Goal: Task Accomplishment & Management: Manage account settings

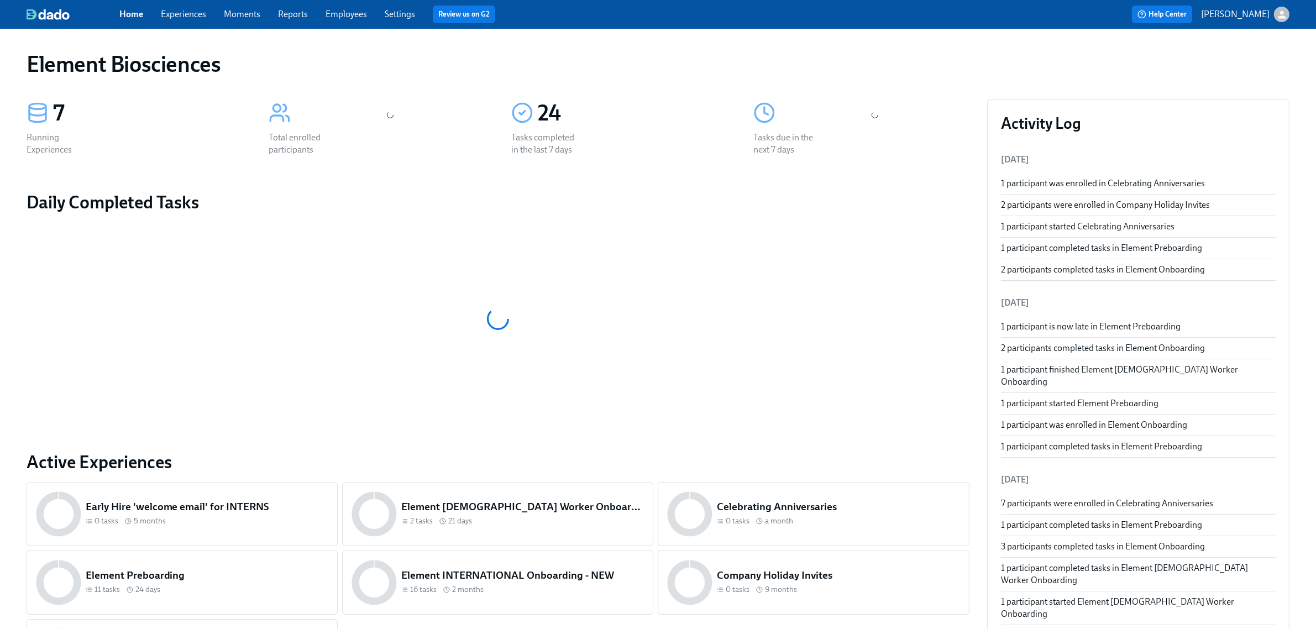
click at [208, 15] on div "Home Experiences Moments Reports Employees Settings Review us on G2" at bounding box center [411, 15] width 585 height 18
click at [192, 14] on link "Experiences" at bounding box center [183, 14] width 45 height 11
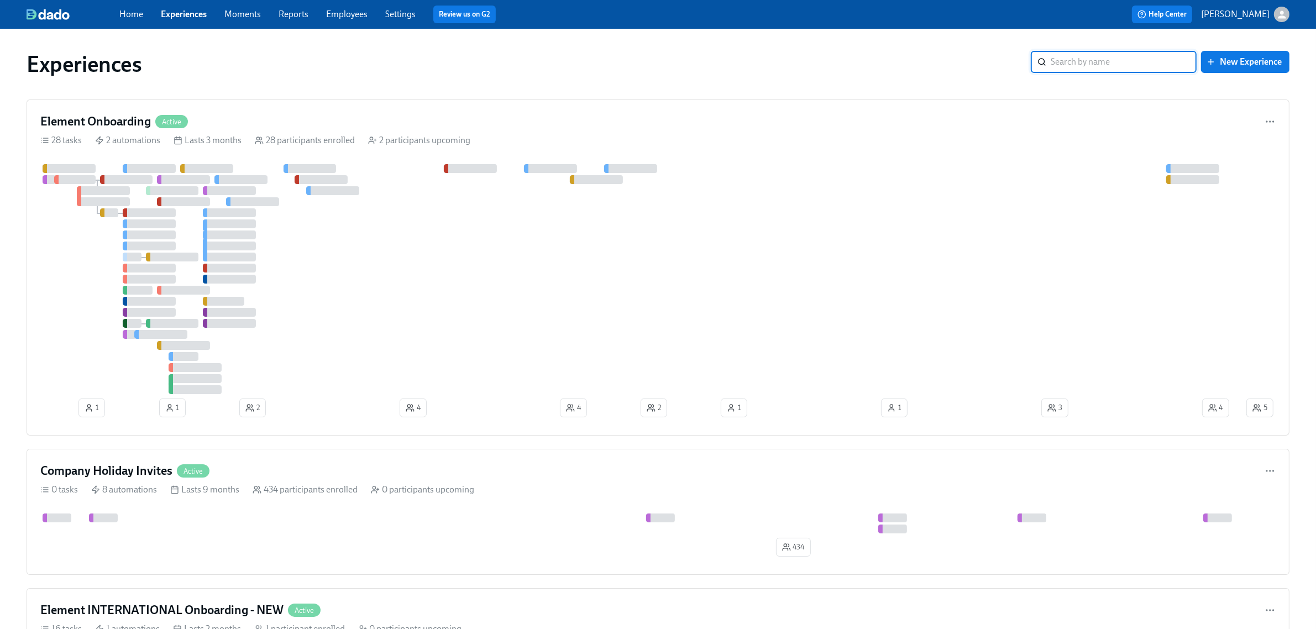
click at [343, 10] on link "Employees" at bounding box center [346, 14] width 41 height 11
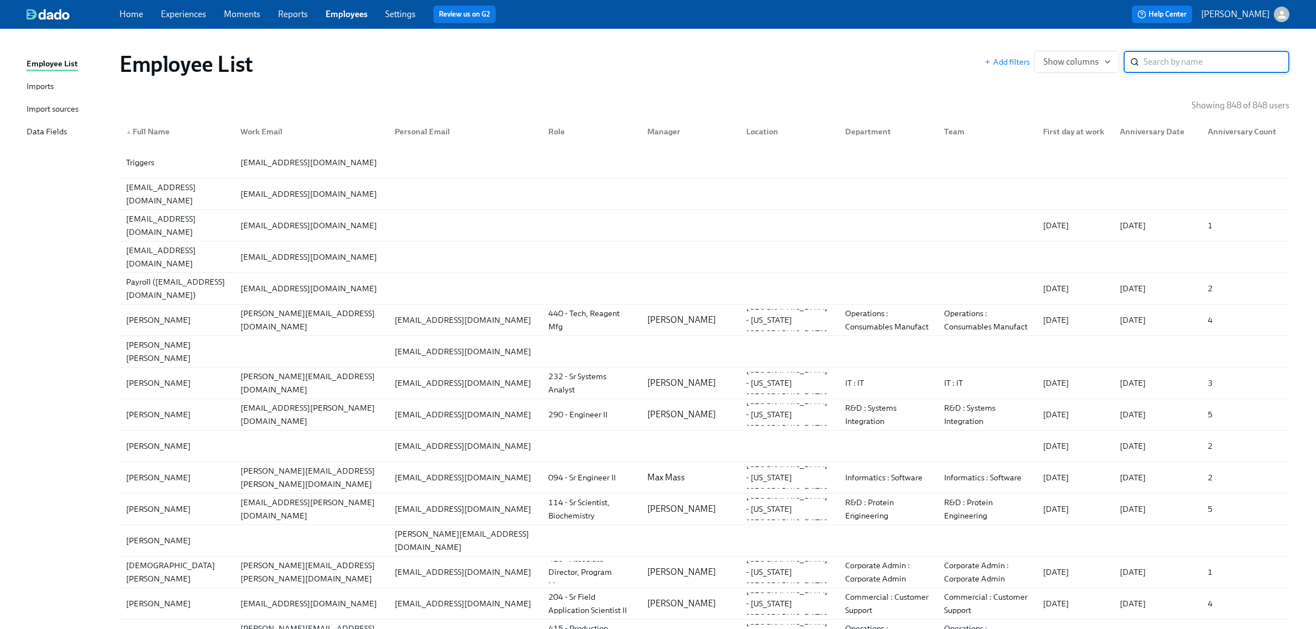
click at [64, 82] on link "Imports" at bounding box center [69, 87] width 84 height 14
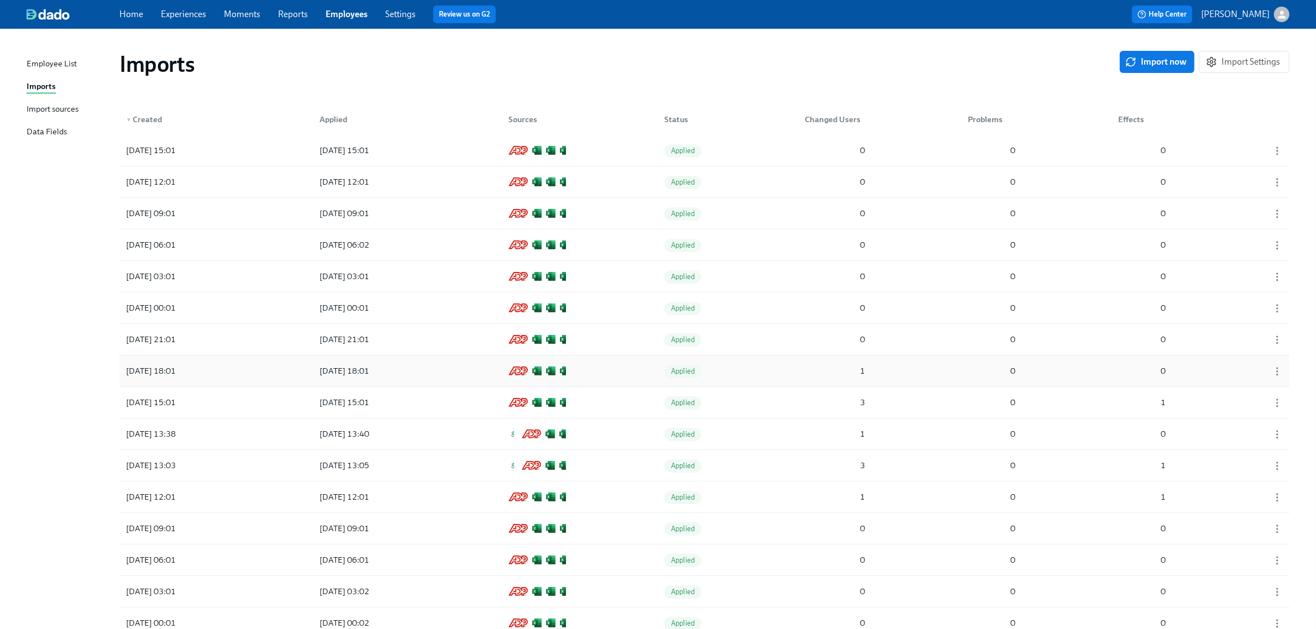
click at [758, 366] on div "[DATE] 18:01 [DATE] 18:01 Applied 1 0 0" at bounding box center [704, 370] width 1170 height 31
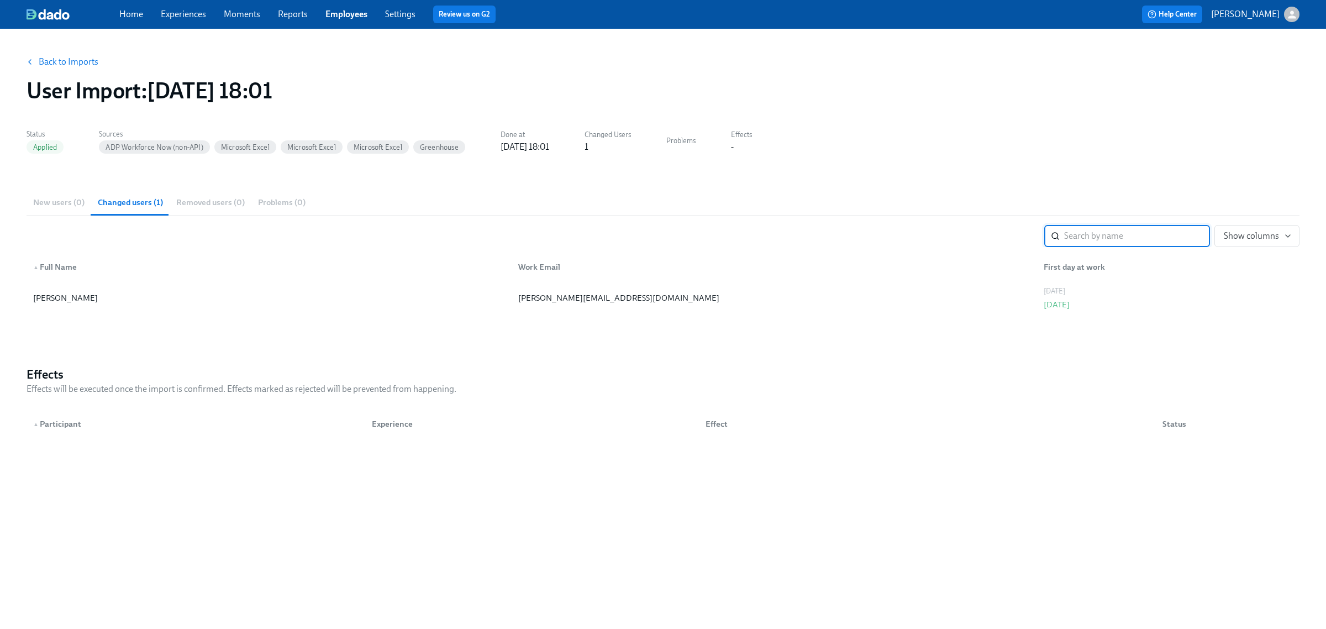
click at [67, 53] on button "Back to Imports" at bounding box center [63, 62] width 86 height 22
click at [65, 61] on link "Back to Imports" at bounding box center [69, 61] width 60 height 11
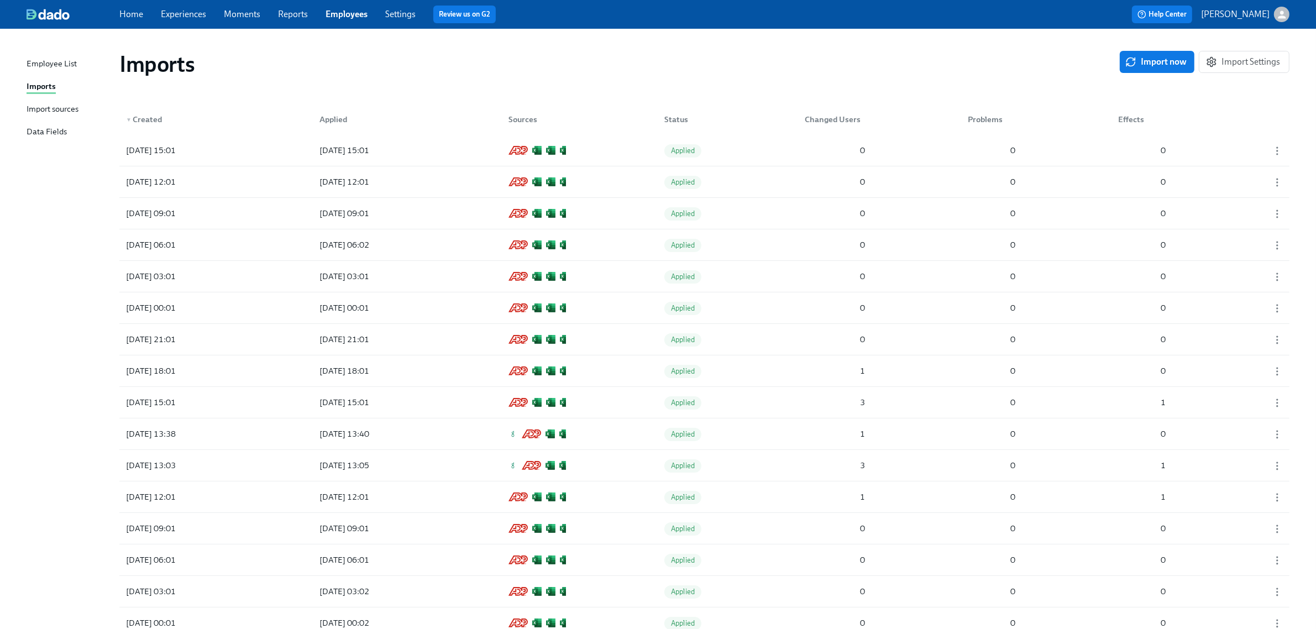
click at [180, 18] on link "Experiences" at bounding box center [183, 14] width 45 height 11
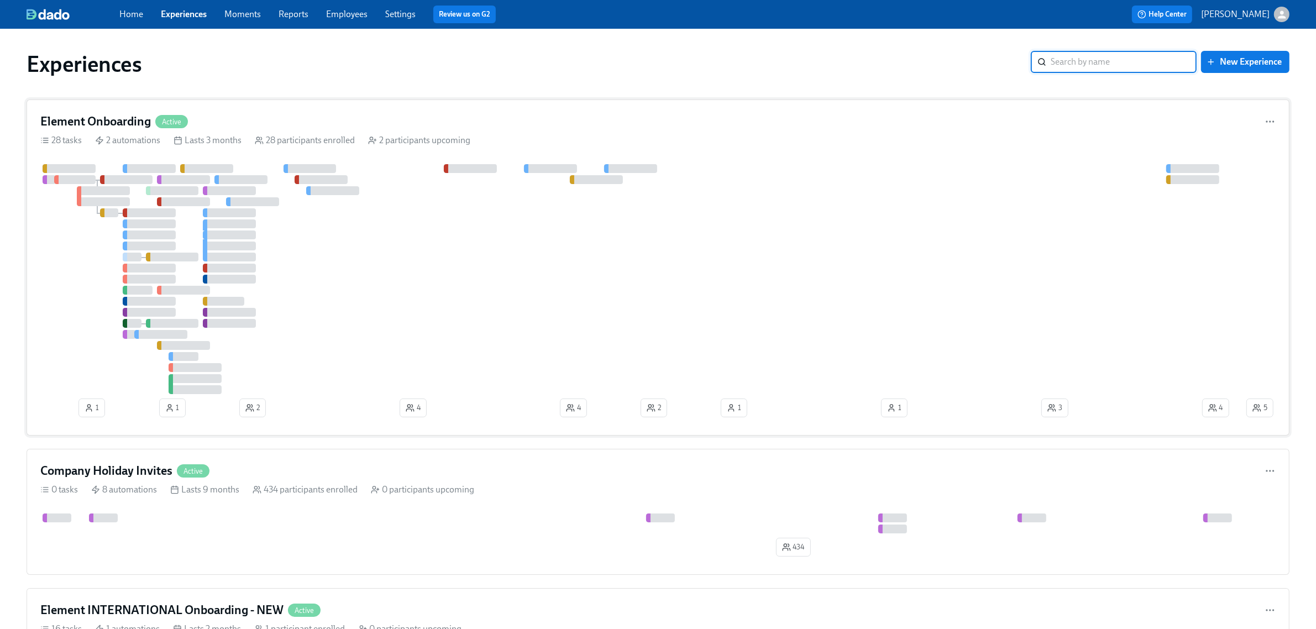
click at [238, 118] on div "Element Onboarding Active" at bounding box center [657, 121] width 1235 height 17
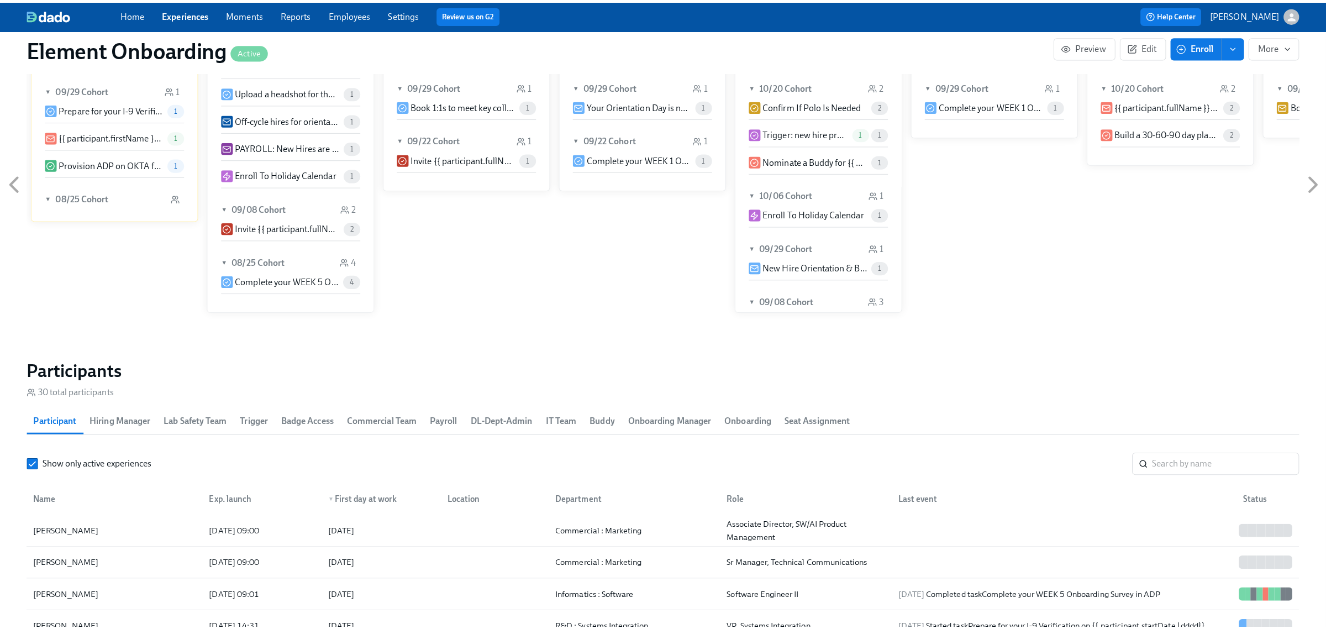
scroll to position [1174, 0]
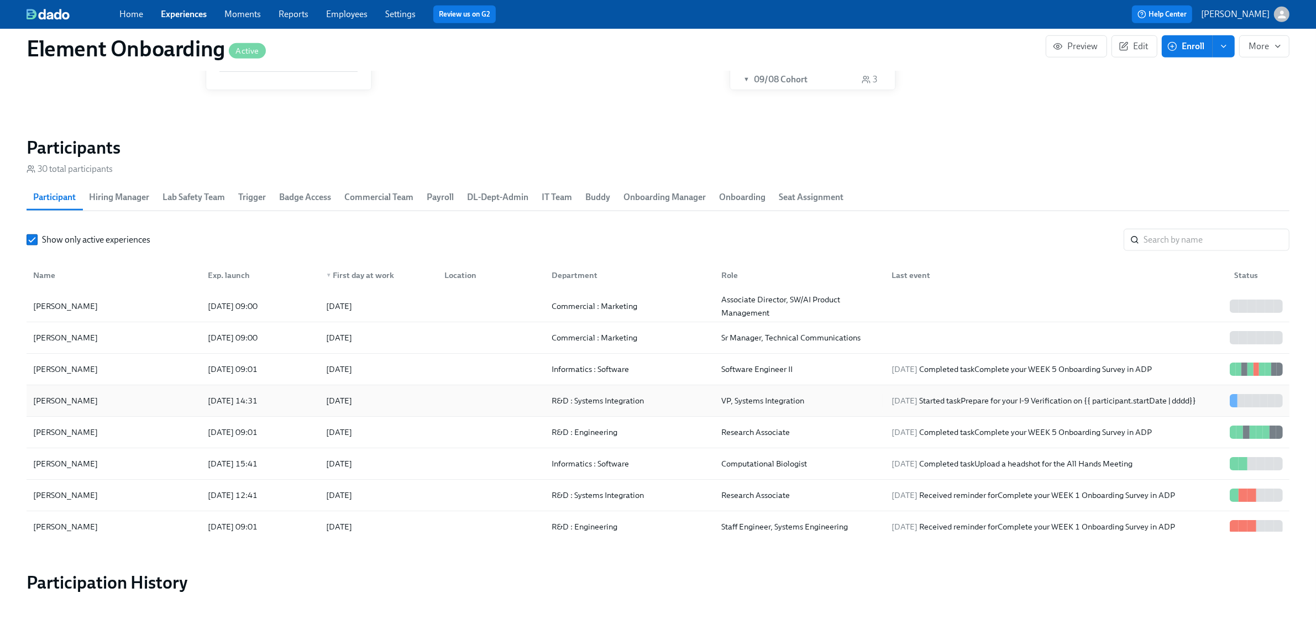
click at [120, 396] on div "[PERSON_NAME]" at bounding box center [114, 401] width 170 height 22
